Goal: Task Accomplishment & Management: Manage account settings

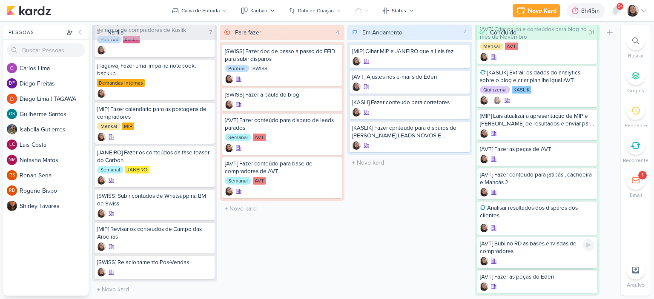
scroll to position [43, 0]
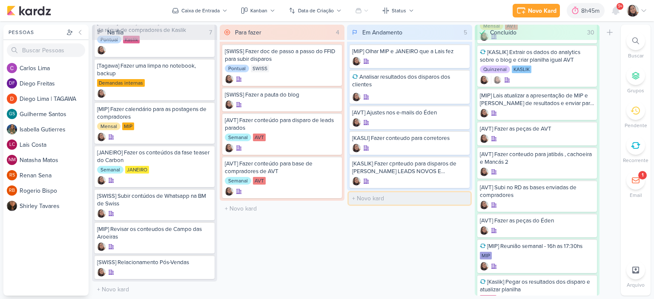
click at [367, 195] on input "text" at bounding box center [410, 199] width 122 height 12
click at [462, 81] on icon at bounding box center [461, 78] width 7 height 7
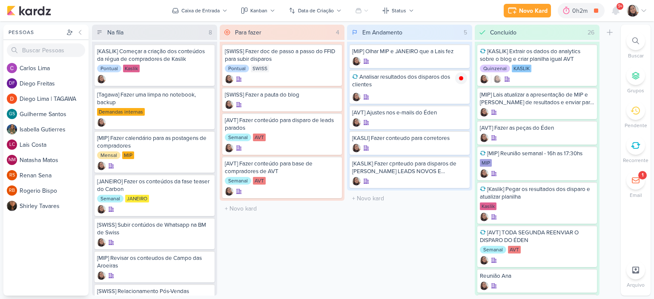
click at [645, 11] on icon at bounding box center [644, 10] width 7 height 7
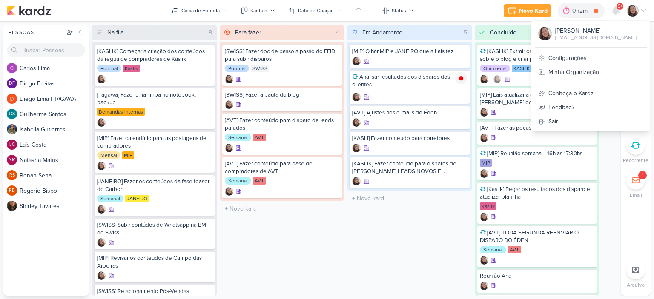
click at [551, 49] on div "Sharlene Khoury sharlene.sousa@tagawa-mail.com.br Configurações Minha Organizaç…" at bounding box center [591, 75] width 120 height 111
click at [551, 52] on link "Configurações" at bounding box center [591, 58] width 119 height 14
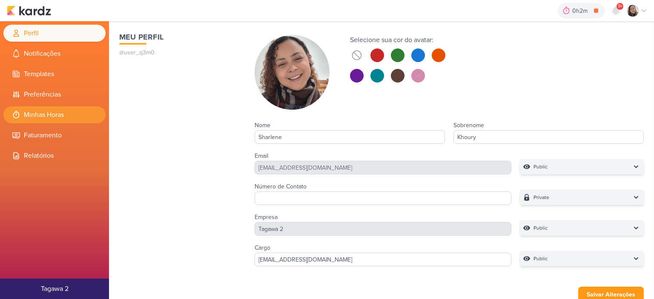
click at [71, 112] on li "Minhas Horas" at bounding box center [54, 115] width 102 height 17
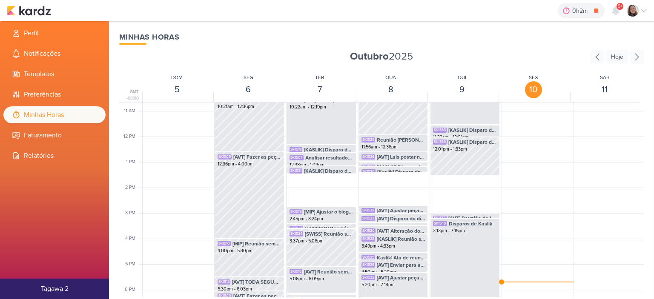
scroll to position [286, 0]
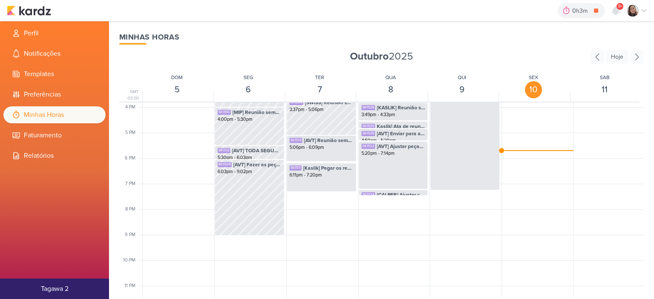
scroll to position [414, 0]
